Goal: Find specific page/section: Find specific page/section

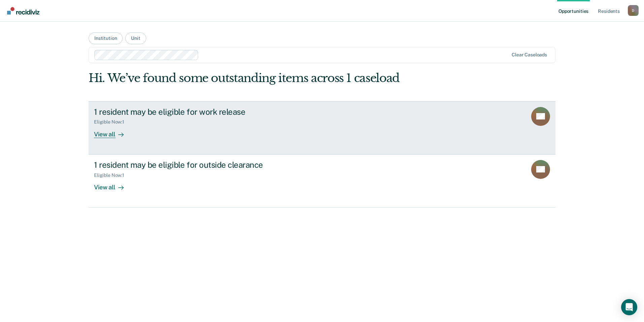
click at [107, 135] on div "View all" at bounding box center [113, 131] width 38 height 13
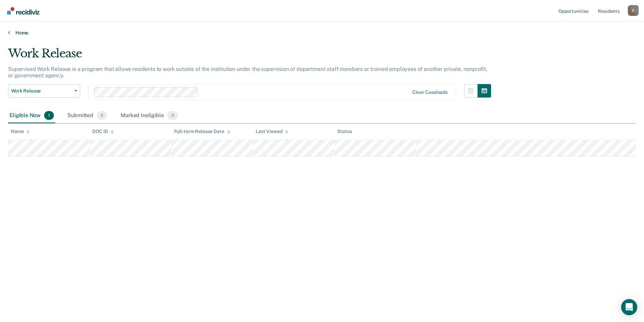
click at [12, 31] on link "Home" at bounding box center [322, 33] width 628 height 6
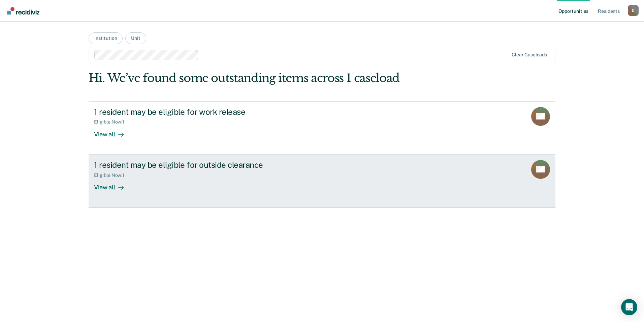
click at [115, 188] on div "View all" at bounding box center [113, 184] width 38 height 13
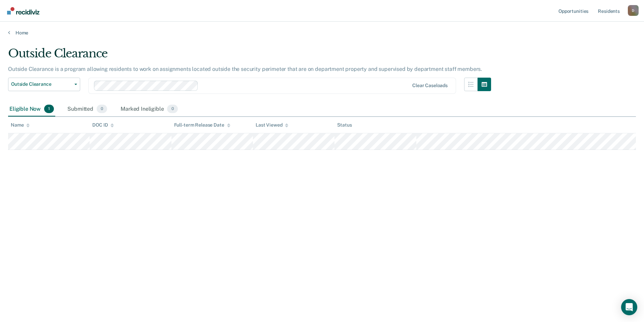
click at [7, 32] on div "Home" at bounding box center [322, 29] width 644 height 14
click at [10, 31] on link "Home" at bounding box center [322, 33] width 628 height 6
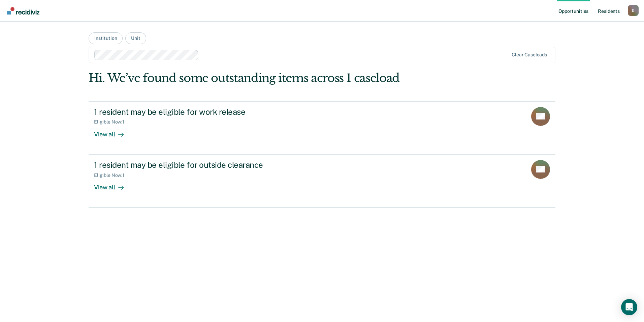
click at [610, 11] on link "Resident s" at bounding box center [609, 11] width 25 height 22
